Goal: Check status: Check status

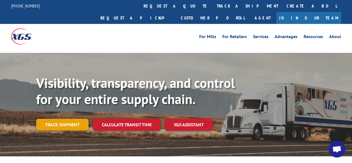
click at [62, 119] on link "Track shipment" at bounding box center [62, 125] width 52 height 12
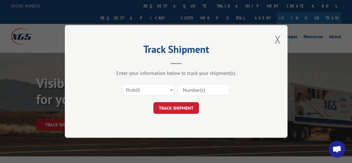
click at [189, 89] on input at bounding box center [203, 90] width 51 height 12
type input "2844581"
click at [176, 106] on button "TRACK SHIPMENT" at bounding box center [176, 108] width 46 height 12
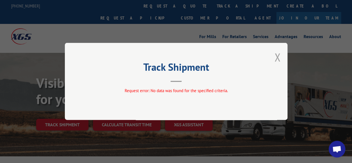
click at [279, 57] on button "Close modal" at bounding box center [277, 57] width 6 height 15
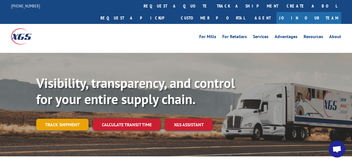
click at [54, 119] on link "Track shipment" at bounding box center [62, 125] width 52 height 12
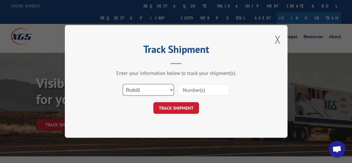
click at [172, 90] on select "Select category... Probill BOL PO" at bounding box center [148, 90] width 51 height 12
select select "bol"
click at [123, 85] on select "Select category... Probill BOL PO" at bounding box center [148, 90] width 51 height 12
click at [184, 93] on input at bounding box center [203, 90] width 51 height 12
type input "2844581"
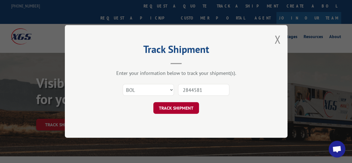
click at [176, 109] on button "TRACK SHIPMENT" at bounding box center [176, 108] width 46 height 12
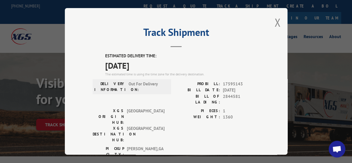
click at [275, 20] on button "Close modal" at bounding box center [277, 22] width 6 height 15
